Goal: Navigation & Orientation: Find specific page/section

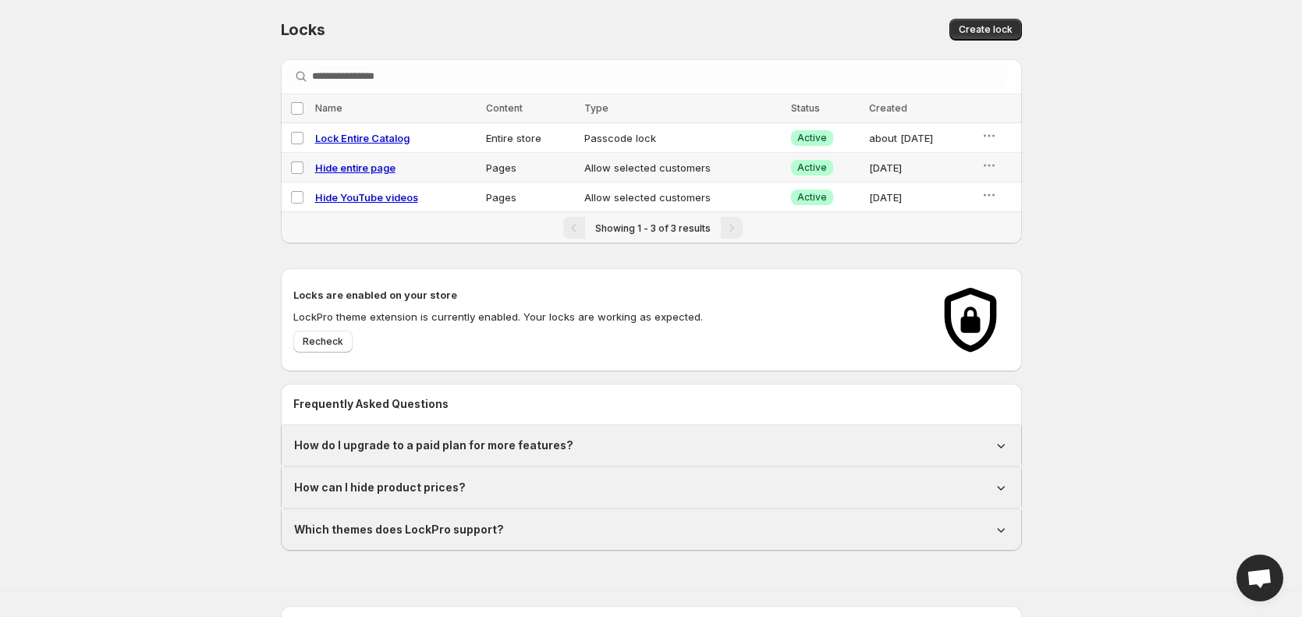
click at [139, 179] on div "Locks. This page is ready Locks Create lock Searching in all Select all locks N…" at bounding box center [651, 275] width 1302 height 551
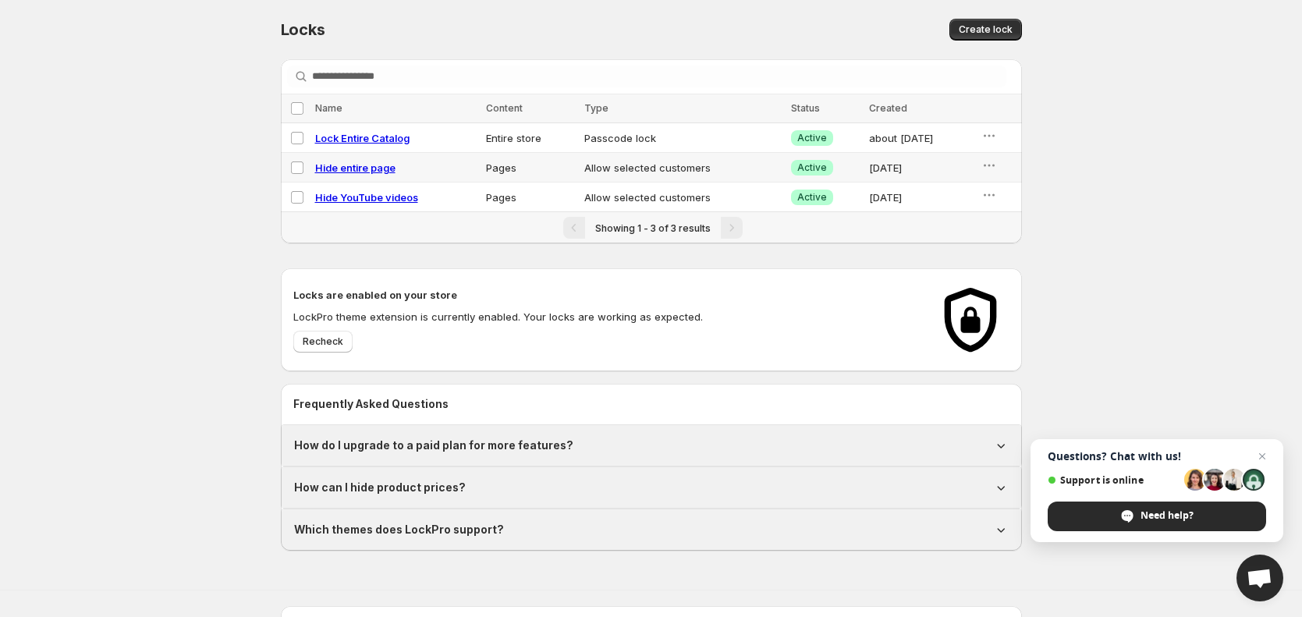
click at [173, 199] on div "Locks. This page is ready Locks Create lock Searching in all Select all locks N…" at bounding box center [651, 275] width 1302 height 551
click at [1116, 144] on div "Locks. This page is ready Locks Create lock Searching in all Select all locks N…" at bounding box center [651, 275] width 1302 height 551
